Goal: Register for event/course

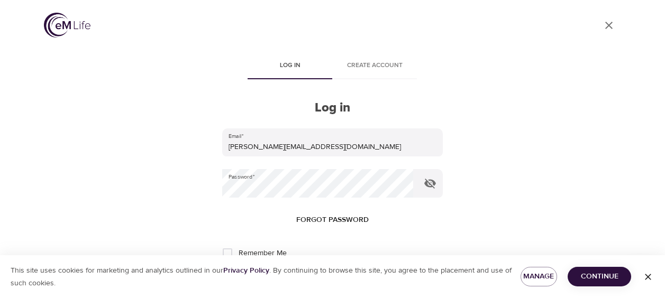
scroll to position [43, 0]
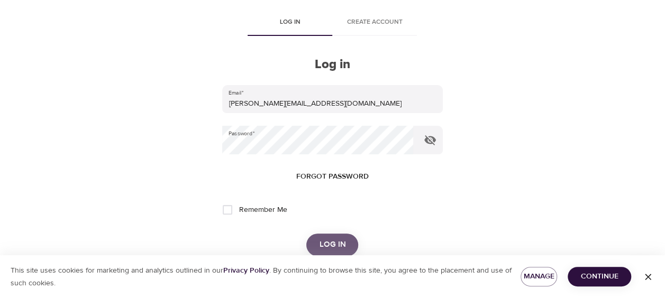
click at [326, 235] on button "Log in" at bounding box center [332, 245] width 52 height 22
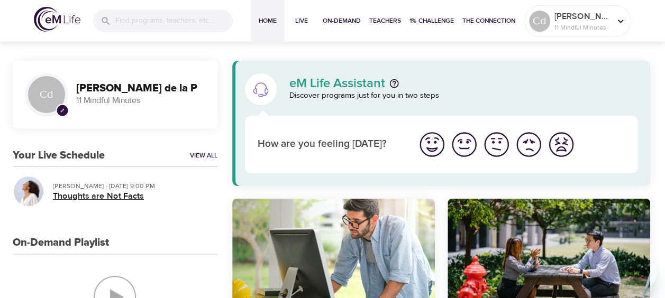
click at [124, 196] on h5 "Thoughts are Not Facts" at bounding box center [131, 196] width 156 height 11
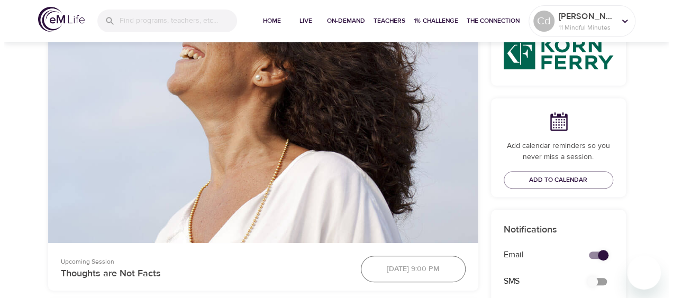
scroll to position [348, 0]
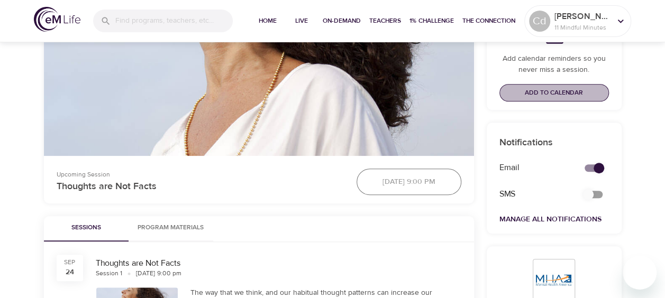
click at [559, 93] on span "Add to Calendar" at bounding box center [554, 92] width 58 height 11
